Goal: Transaction & Acquisition: Purchase product/service

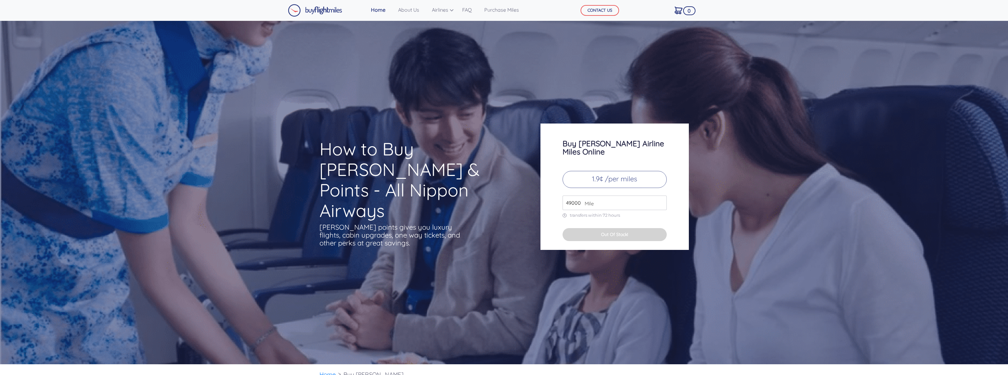
click at [591, 195] on input "49000" at bounding box center [615, 202] width 104 height 15
click at [613, 171] on p "1.9¢ /per miles" at bounding box center [615, 179] width 104 height 17
click at [591, 172] on p "1.9¢ /per miles" at bounding box center [615, 179] width 104 height 17
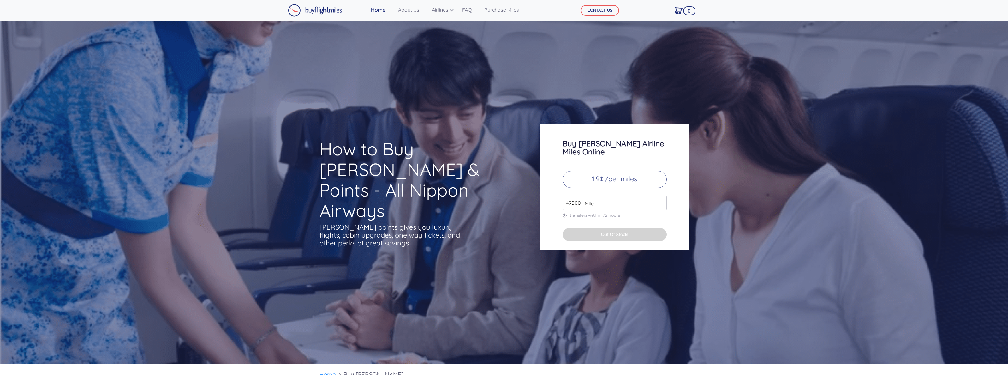
click at [582, 195] on input "49000" at bounding box center [615, 202] width 104 height 15
type input "4"
click at [559, 228] on div "Buy ANA Airline Miles Online 1.9¢ /per miles 2000 Mile transfers within 72 hour…" at bounding box center [614, 186] width 148 height 126
click at [569, 195] on input "2000" at bounding box center [615, 202] width 104 height 15
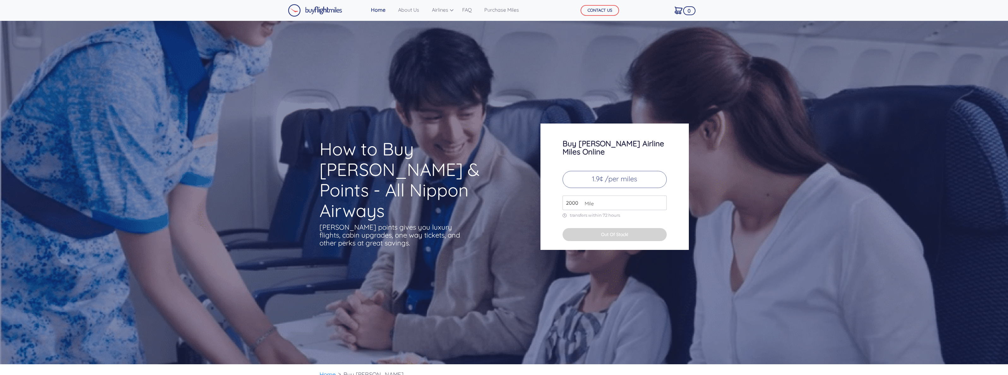
click at [569, 195] on input "2000" at bounding box center [615, 202] width 104 height 15
type input "10000"
click at [581, 232] on button "Out Of Stock!" at bounding box center [615, 234] width 104 height 13
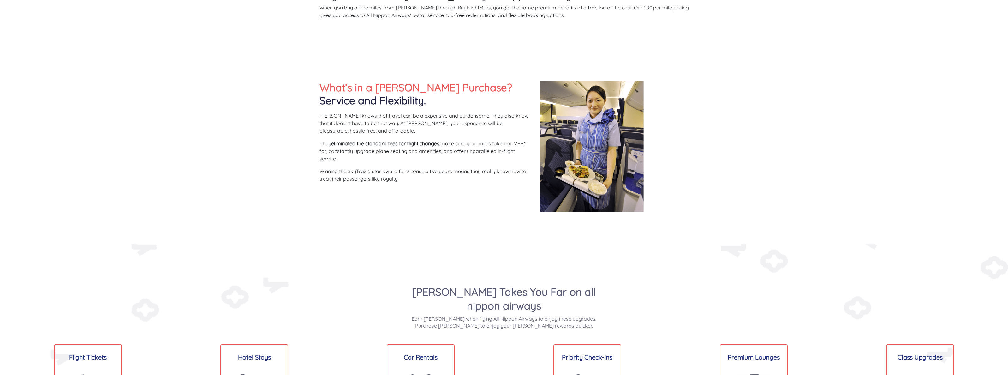
scroll to position [361, 0]
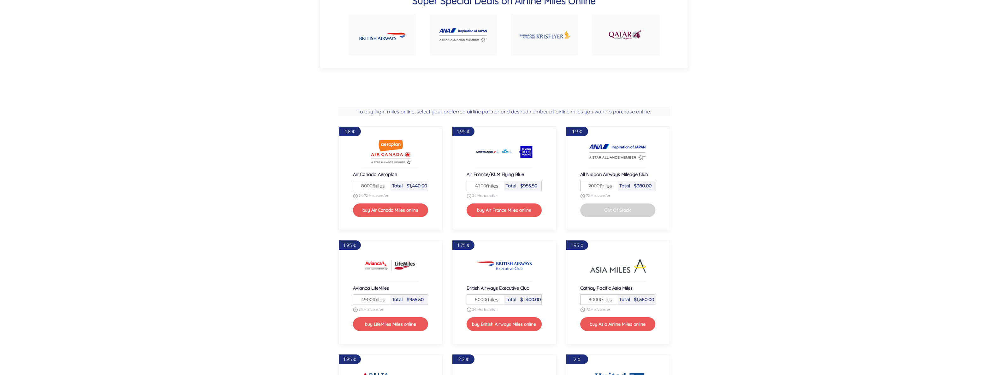
scroll to position [481, 0]
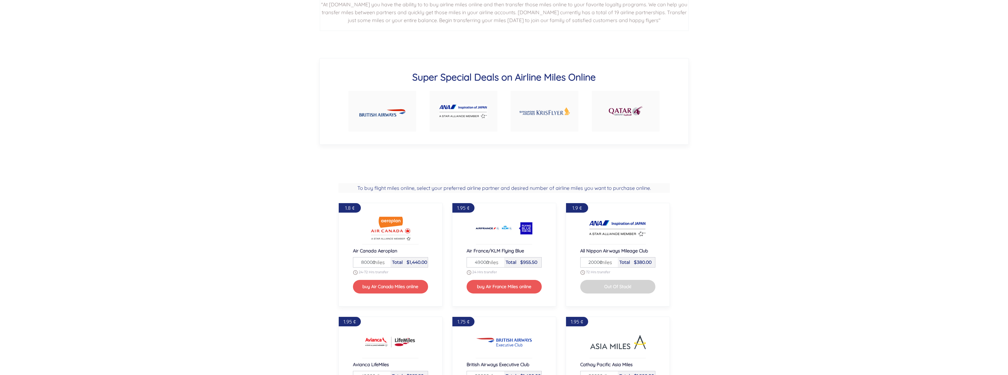
click at [449, 104] on img at bounding box center [463, 111] width 48 height 14
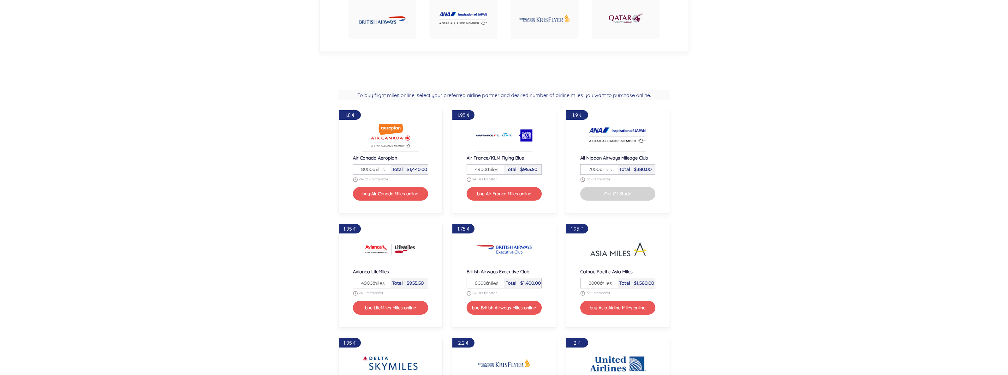
scroll to position [606, 0]
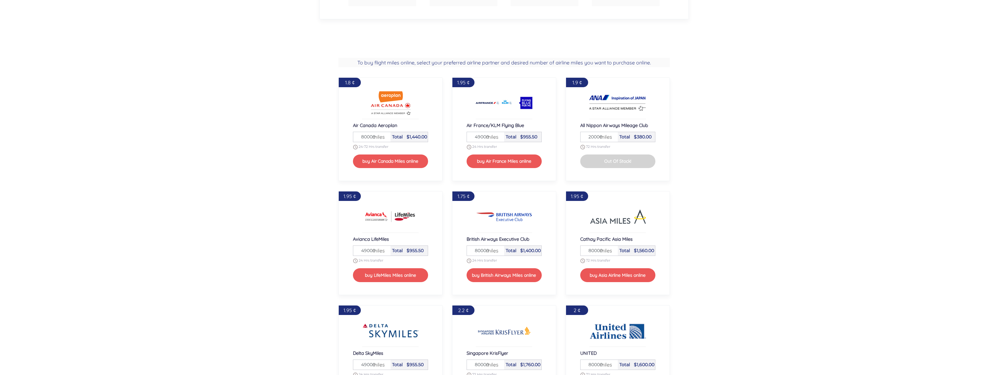
click at [372, 251] on span "miles" at bounding box center [376, 251] width 15 height 8
click at [368, 248] on input "49000" at bounding box center [372, 251] width 28 height 10
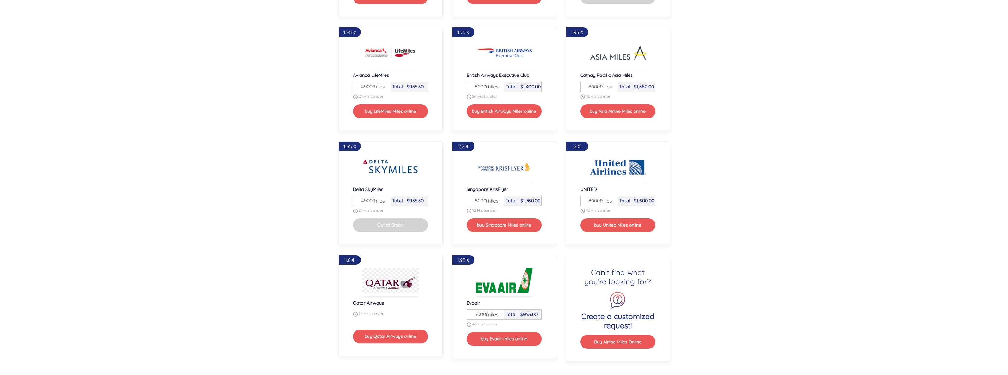
click at [364, 201] on input "49000" at bounding box center [372, 201] width 28 height 10
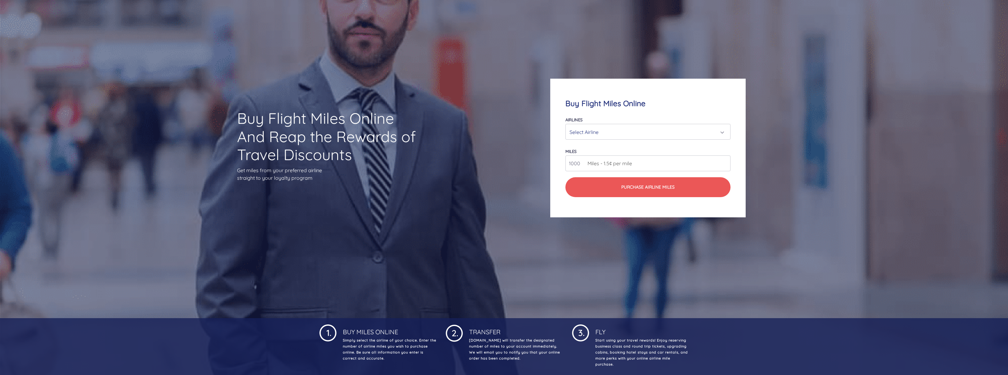
scroll to position [0, 0]
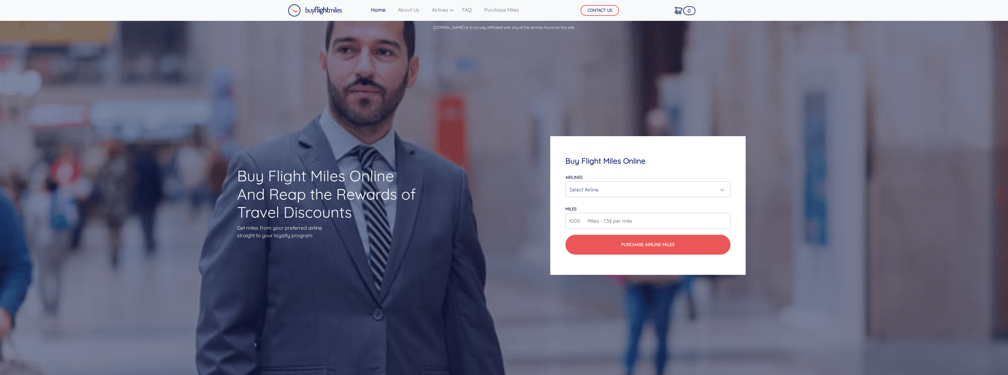
type input "70000"
click at [445, 6] on link "Airlines" at bounding box center [440, 9] width 23 height 13
click at [441, 56] on link "British Airways Avios" at bounding box center [458, 55] width 63 height 10
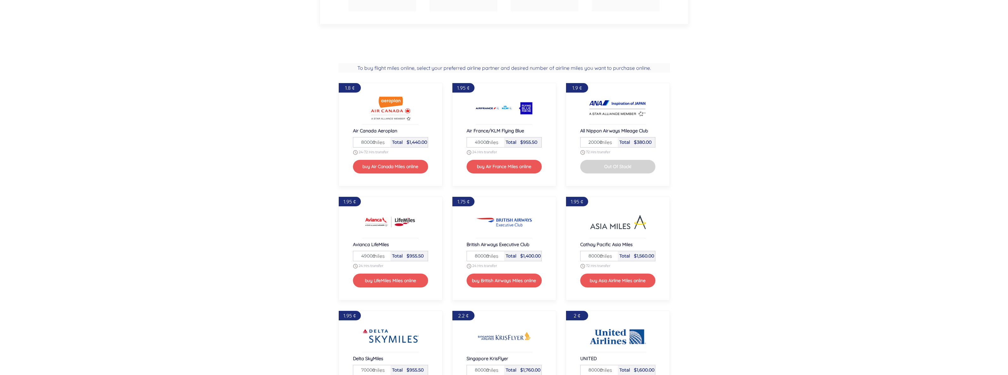
scroll to position [569, 0]
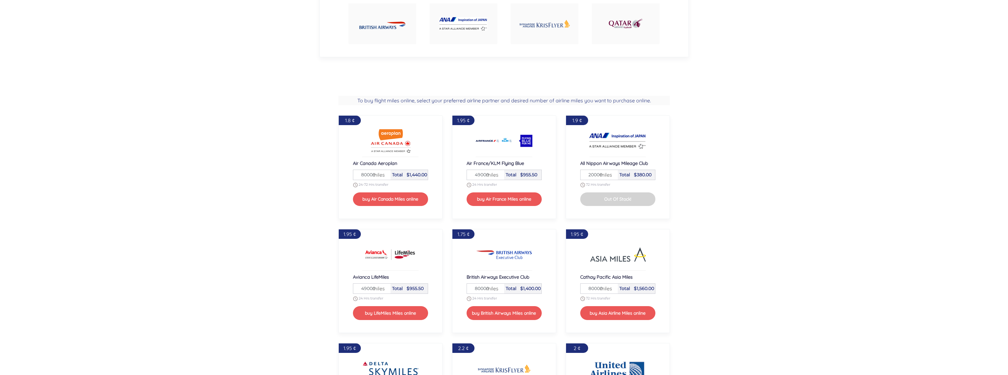
click at [480, 172] on input "49000" at bounding box center [486, 175] width 28 height 10
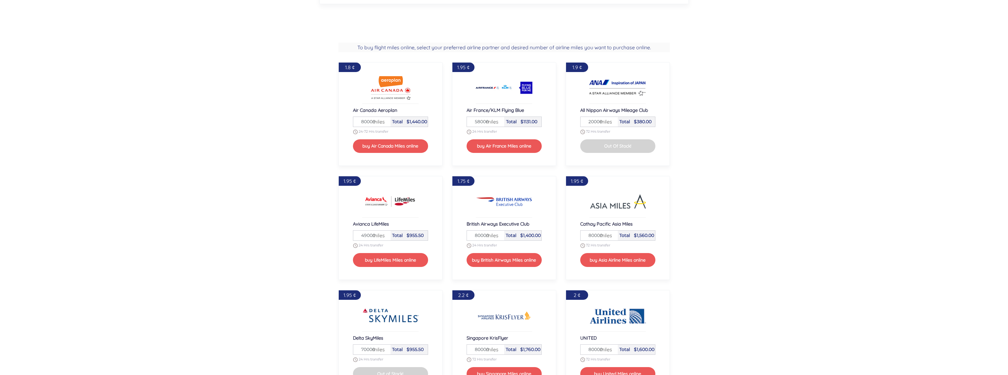
scroll to position [589, 0]
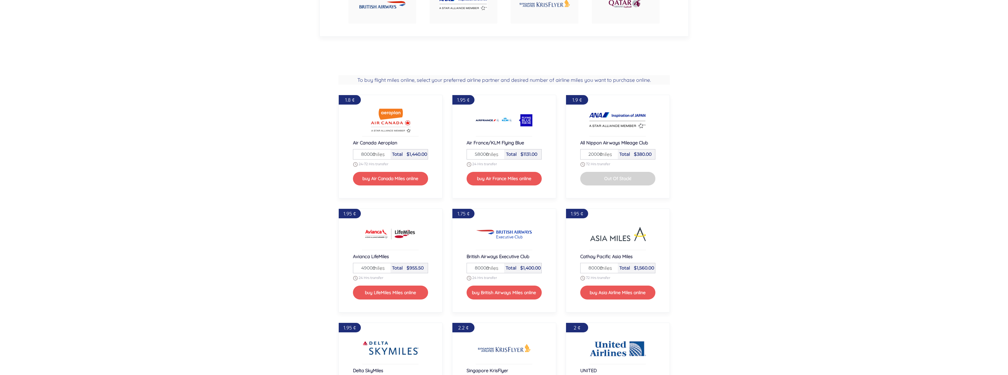
type input "58000"
click at [522, 152] on span "$1131.00" at bounding box center [529, 154] width 17 height 6
click at [696, 188] on section "To buy flight miles online, select your preferred airline partner and desired n…" at bounding box center [504, 314] width 1008 height 498
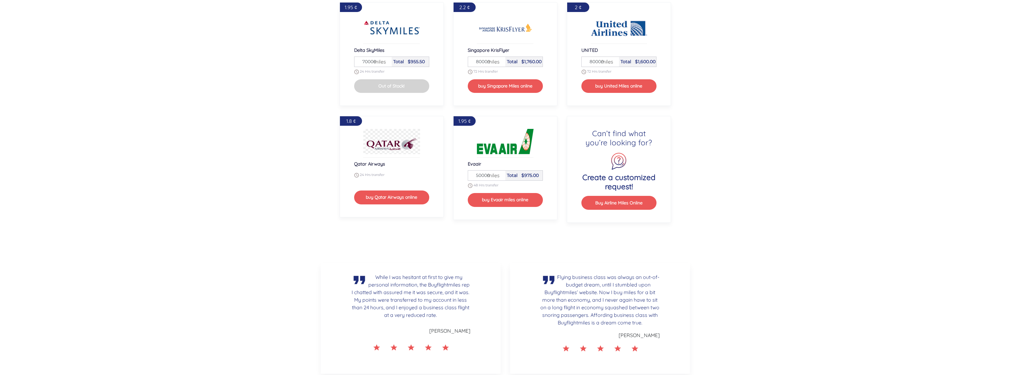
scroll to position [913, 0]
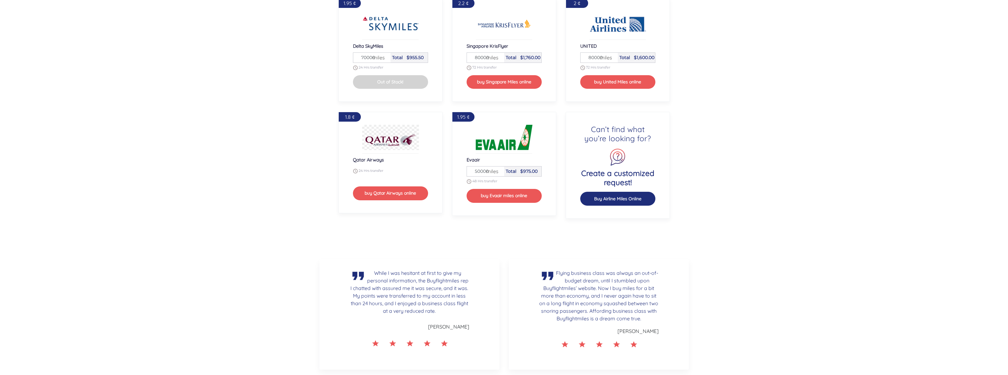
click at [601, 196] on button "Buy Airline Miles Online" at bounding box center [617, 199] width 75 height 14
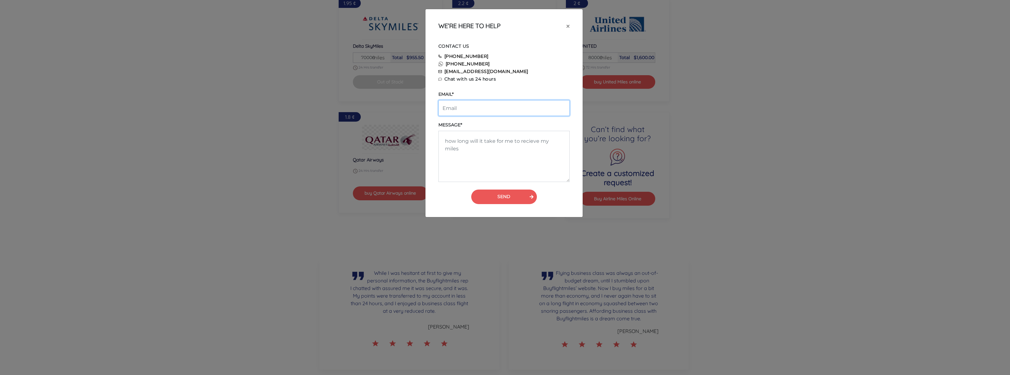
click at [468, 110] on input "email" at bounding box center [503, 108] width 131 height 16
click at [293, 124] on div "WE’RE HERE TO HELP × CONTACT US 855-345-3500 +19087181082 info@buyflightmiles.c…" at bounding box center [505, 187] width 1010 height 375
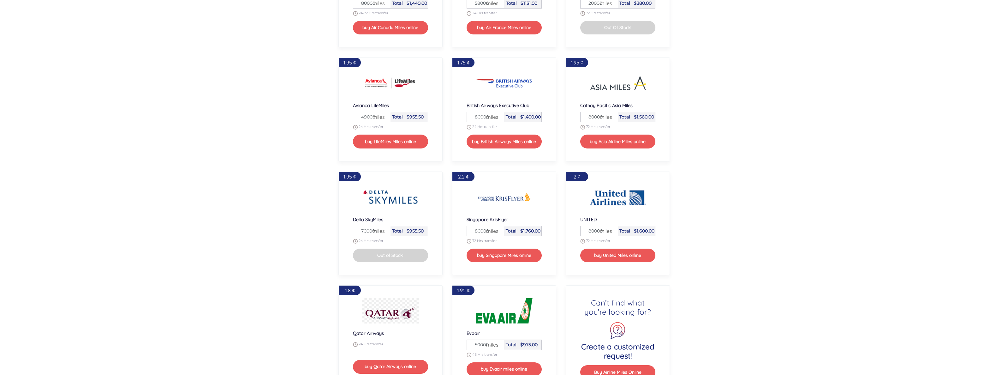
scroll to position [827, 0]
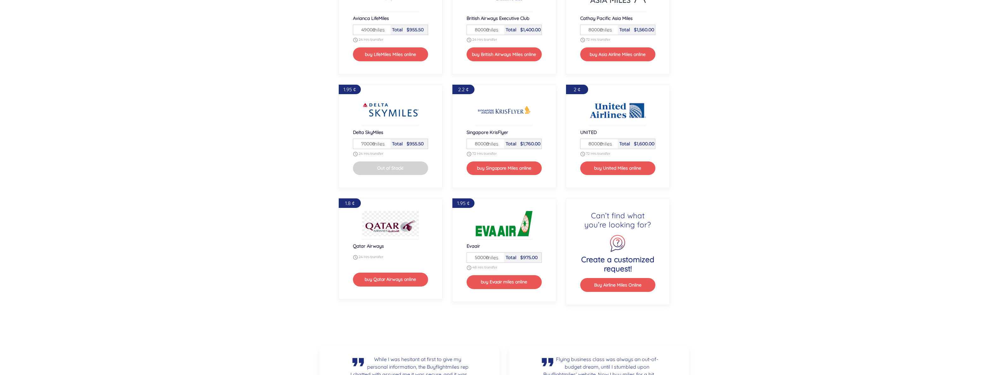
click at [493, 259] on span "miles" at bounding box center [490, 257] width 15 height 8
click at [492, 259] on span "miles" at bounding box center [490, 257] width 15 height 8
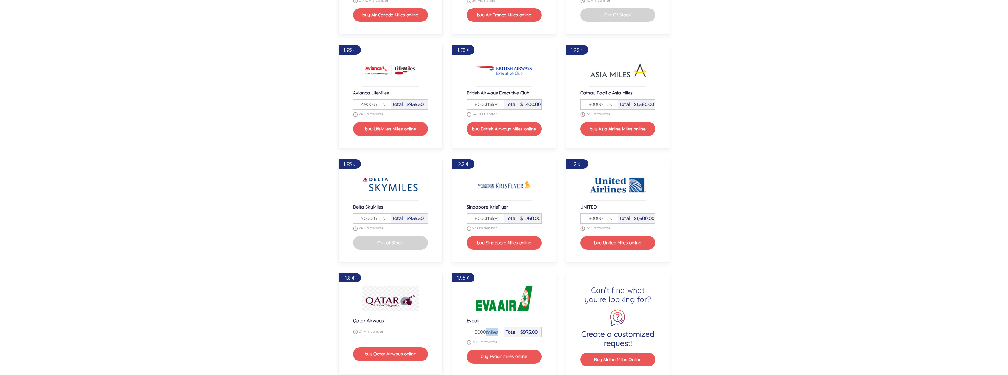
scroll to position [720, 0]
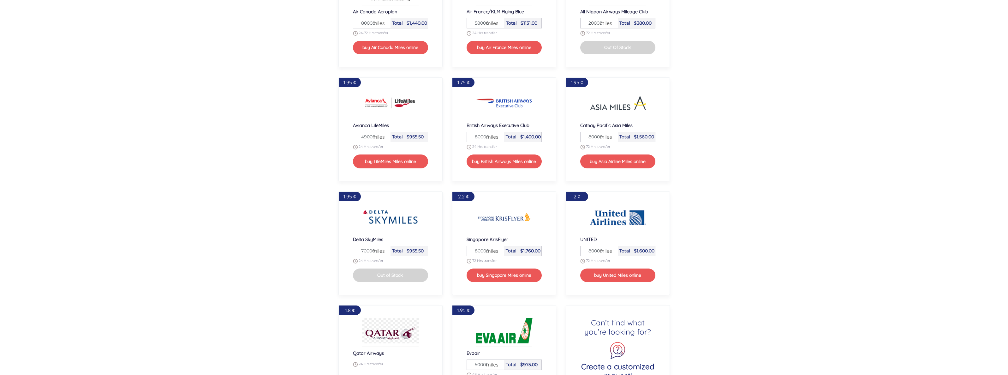
click at [488, 243] on div "Singapore KrisFlyer" at bounding box center [504, 240] width 75 height 9
click at [483, 247] on span "miles" at bounding box center [490, 251] width 15 height 8
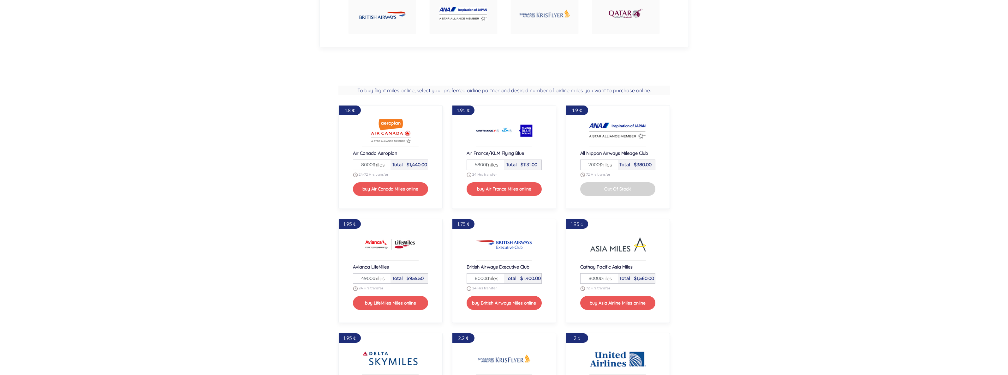
click at [480, 275] on input "80000" at bounding box center [486, 278] width 28 height 10
click at [371, 277] on span "miles" at bounding box center [376, 278] width 15 height 8
click at [364, 277] on input "49000" at bounding box center [372, 278] width 28 height 10
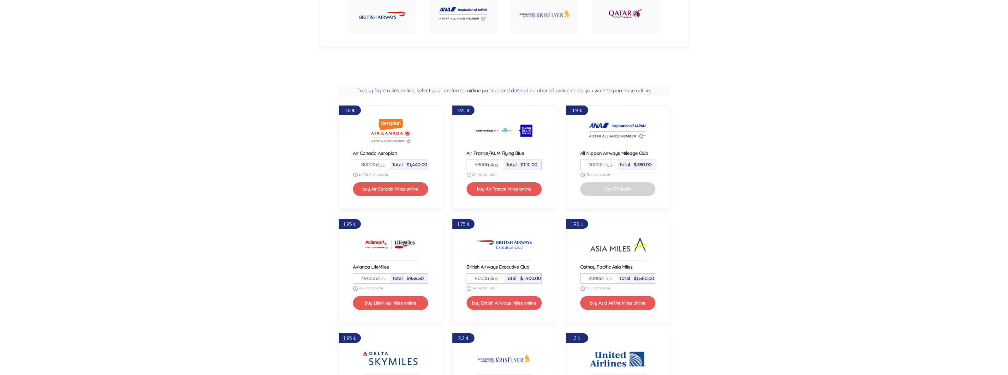
click at [364, 277] on input "49000" at bounding box center [372, 278] width 28 height 10
click at [369, 163] on input "80000" at bounding box center [372, 165] width 28 height 10
click at [367, 163] on input "80000" at bounding box center [372, 165] width 28 height 10
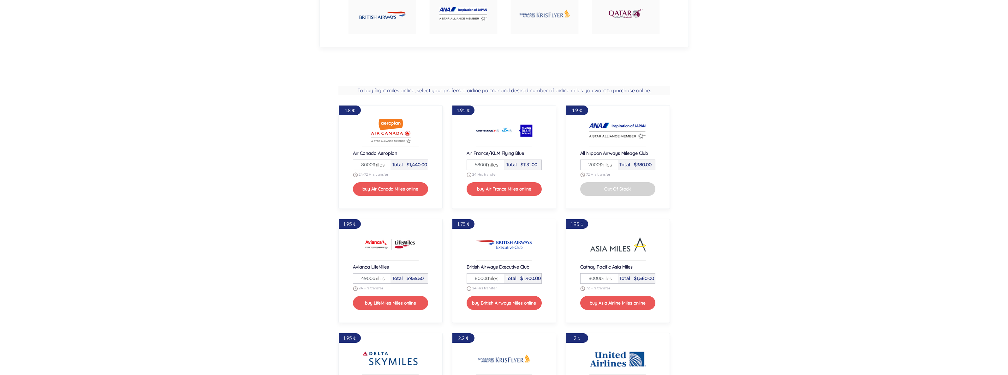
click at [367, 163] on input "80000" at bounding box center [372, 165] width 28 height 10
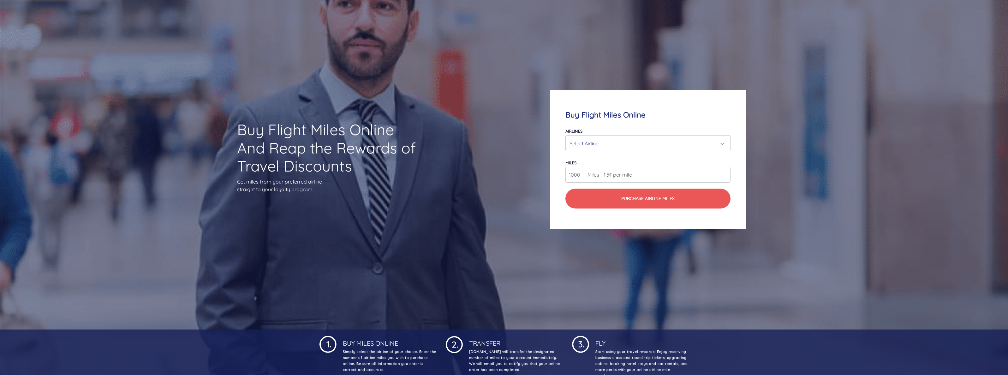
scroll to position [0, 0]
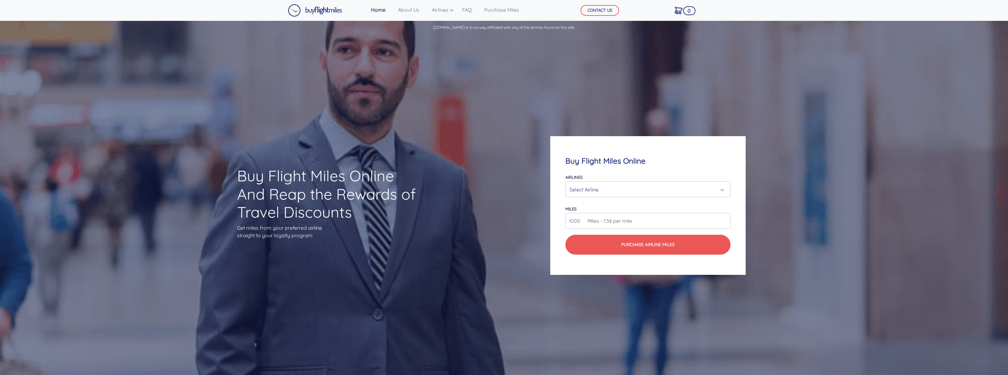
click at [319, 11] on img at bounding box center [315, 10] width 54 height 13
